Goal: Navigation & Orientation: Find specific page/section

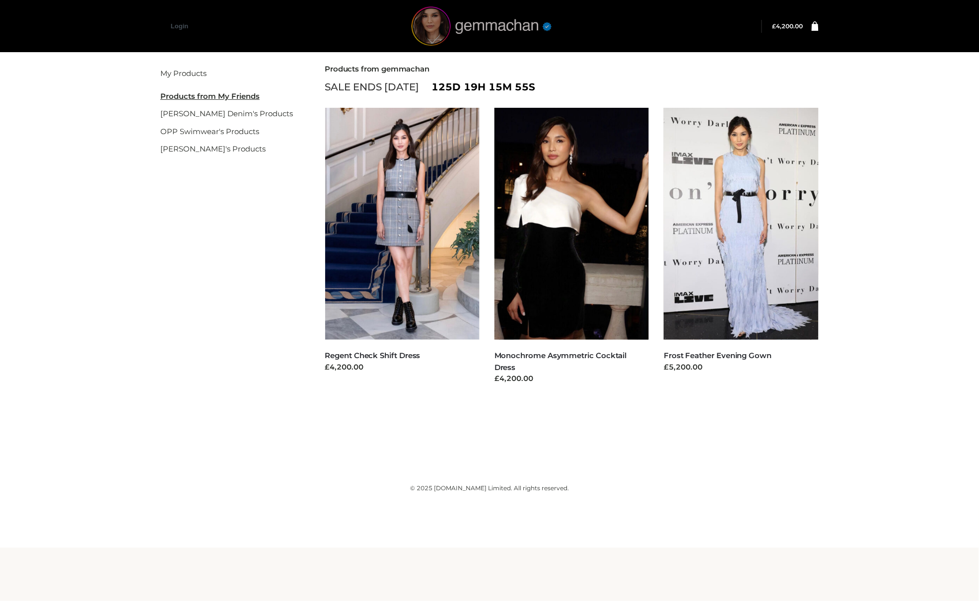
click at [473, 36] on img at bounding box center [481, 25] width 149 height 39
click at [483, 31] on img at bounding box center [481, 25] width 149 height 39
